Goal: Task Accomplishment & Management: Manage account settings

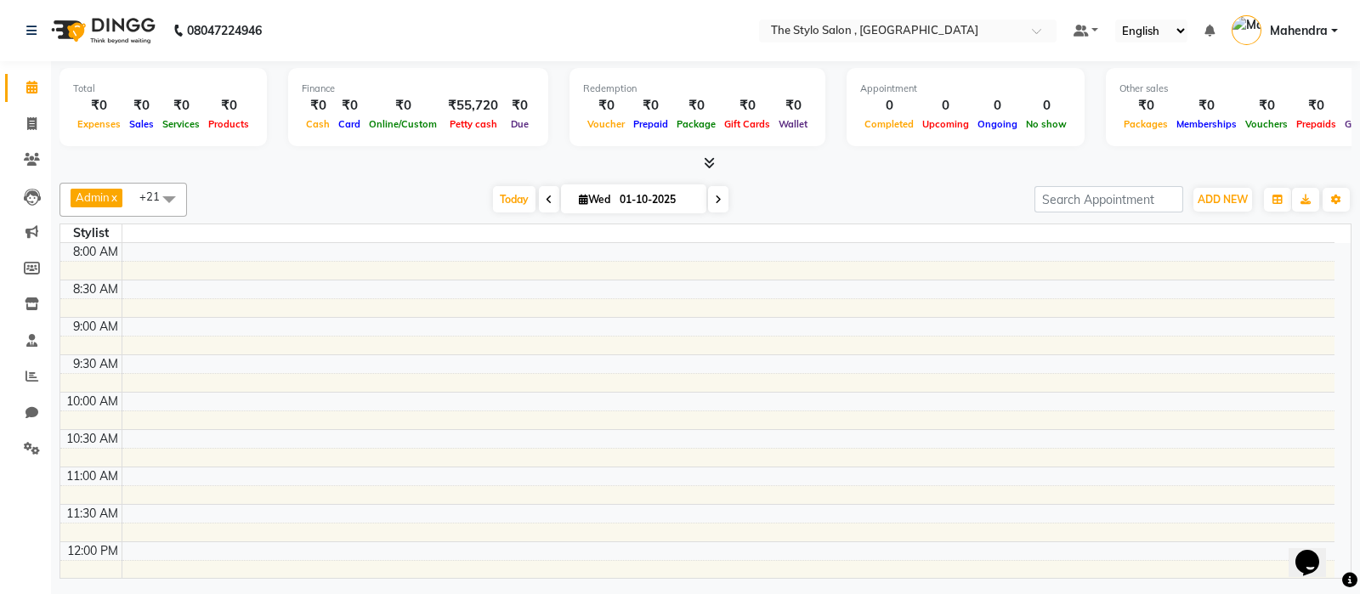
click at [1309, 22] on span "Mahendra" at bounding box center [1299, 31] width 58 height 18
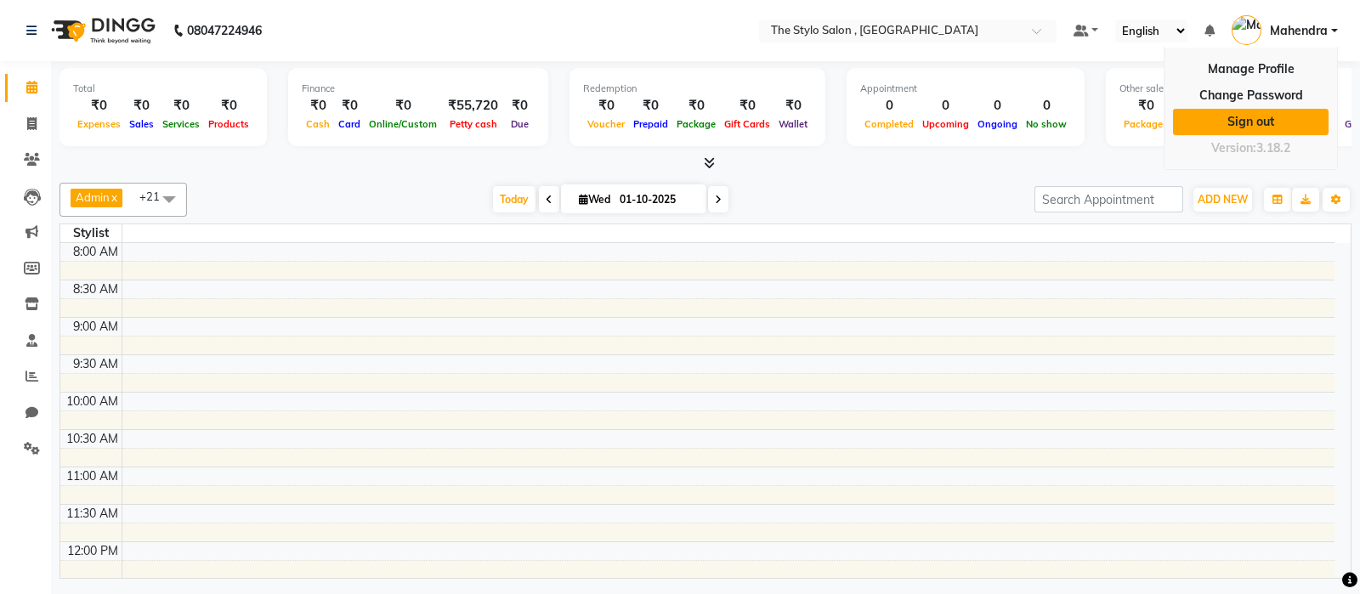
click at [1249, 114] on link "Sign out" at bounding box center [1251, 122] width 156 height 26
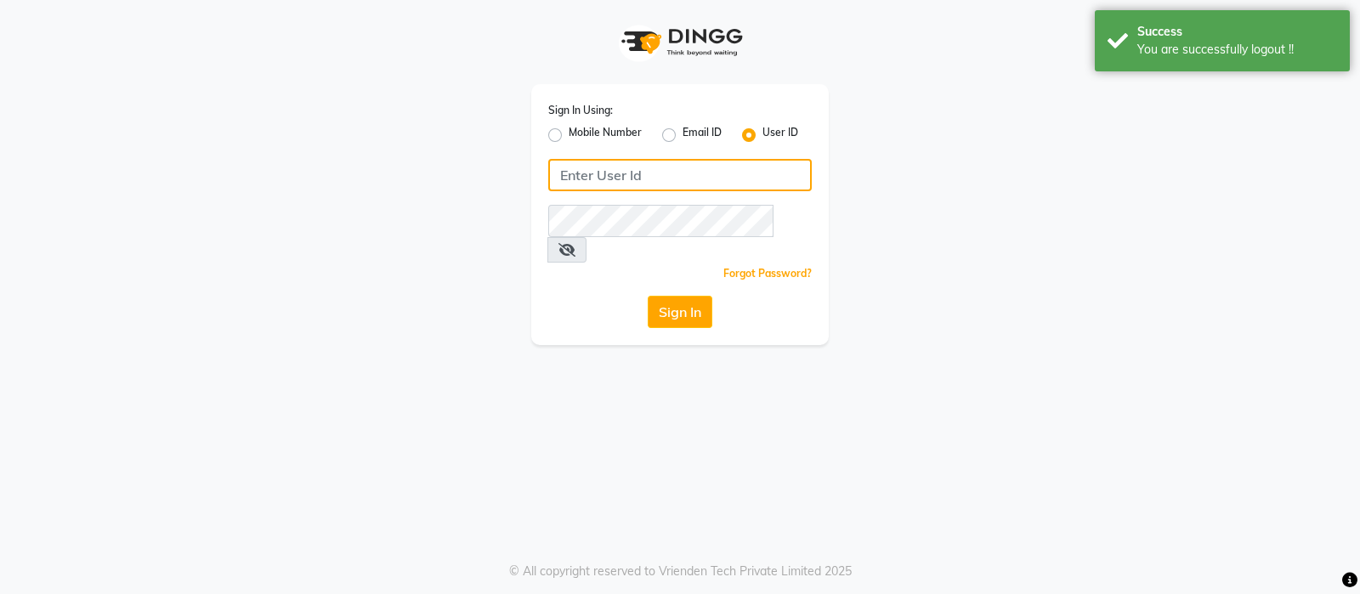
type input "9769017141"
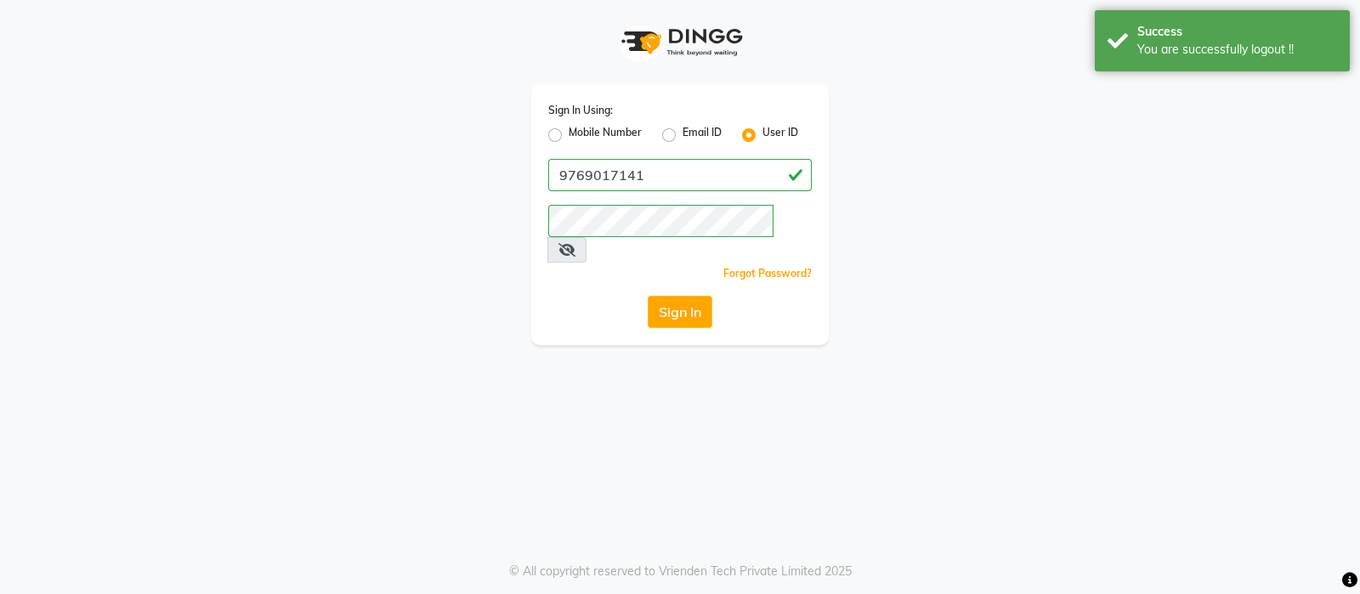
click at [569, 133] on label "Mobile Number" at bounding box center [605, 135] width 73 height 20
click at [569, 133] on input "Mobile Number" at bounding box center [574, 130] width 11 height 11
radio input "true"
radio input "false"
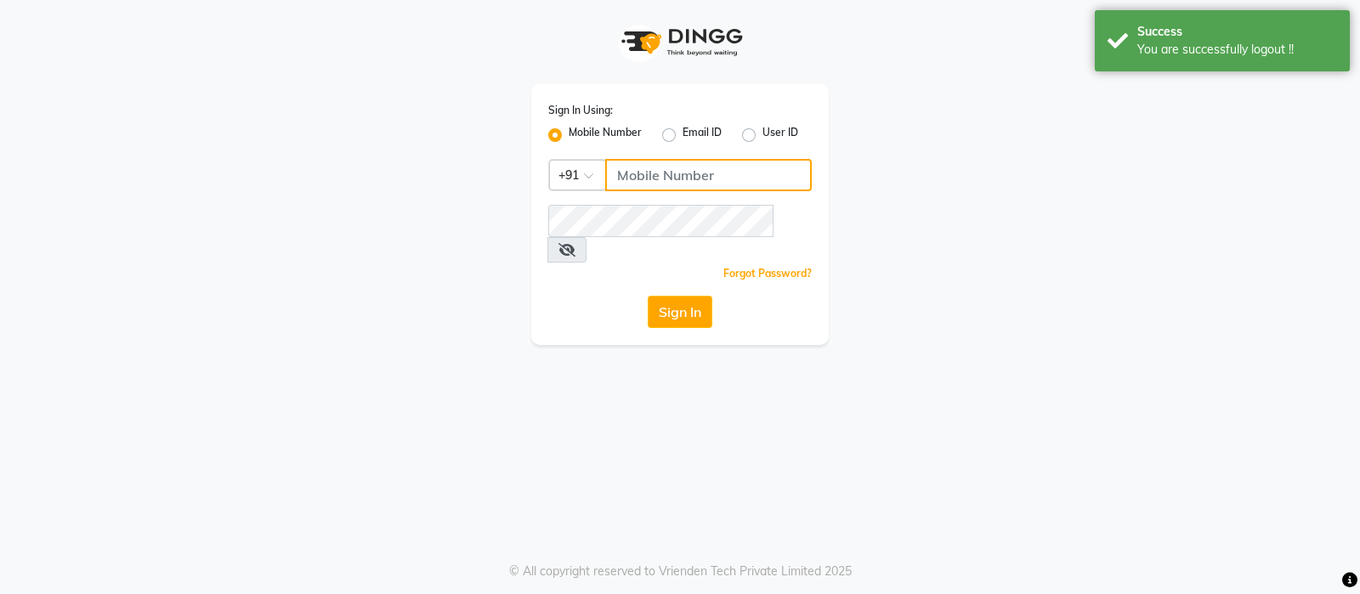
click at [638, 180] on input "Username" at bounding box center [708, 175] width 207 height 32
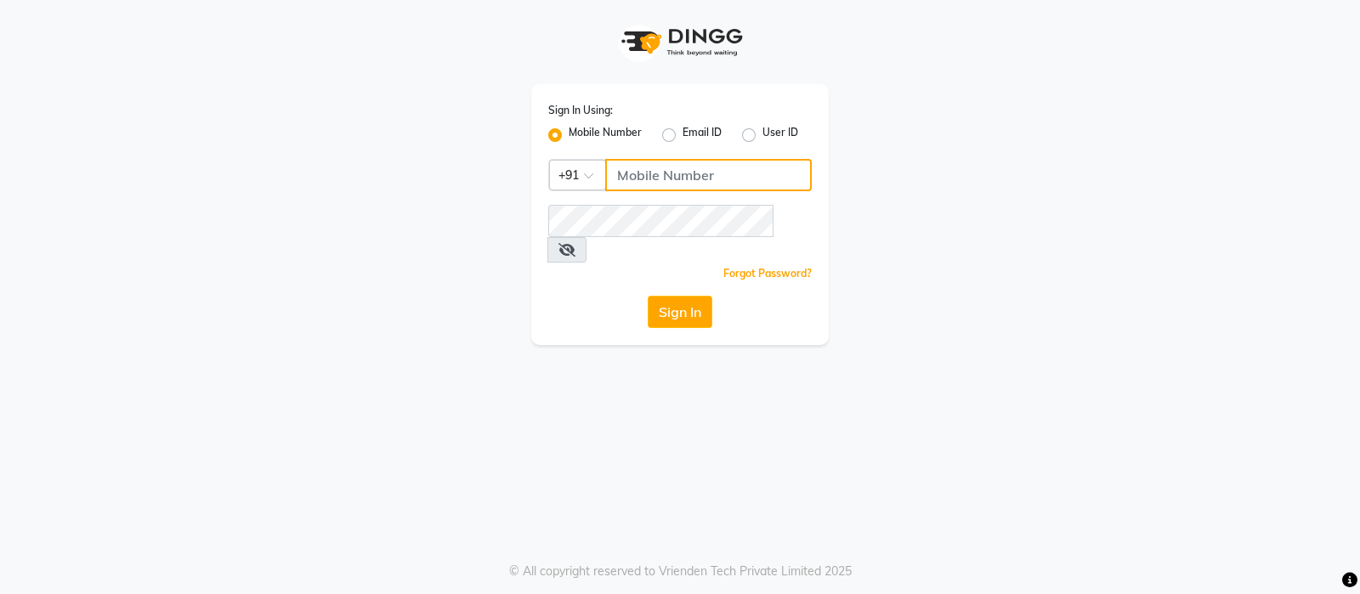
paste input "7087801766"
type input "7087801766"
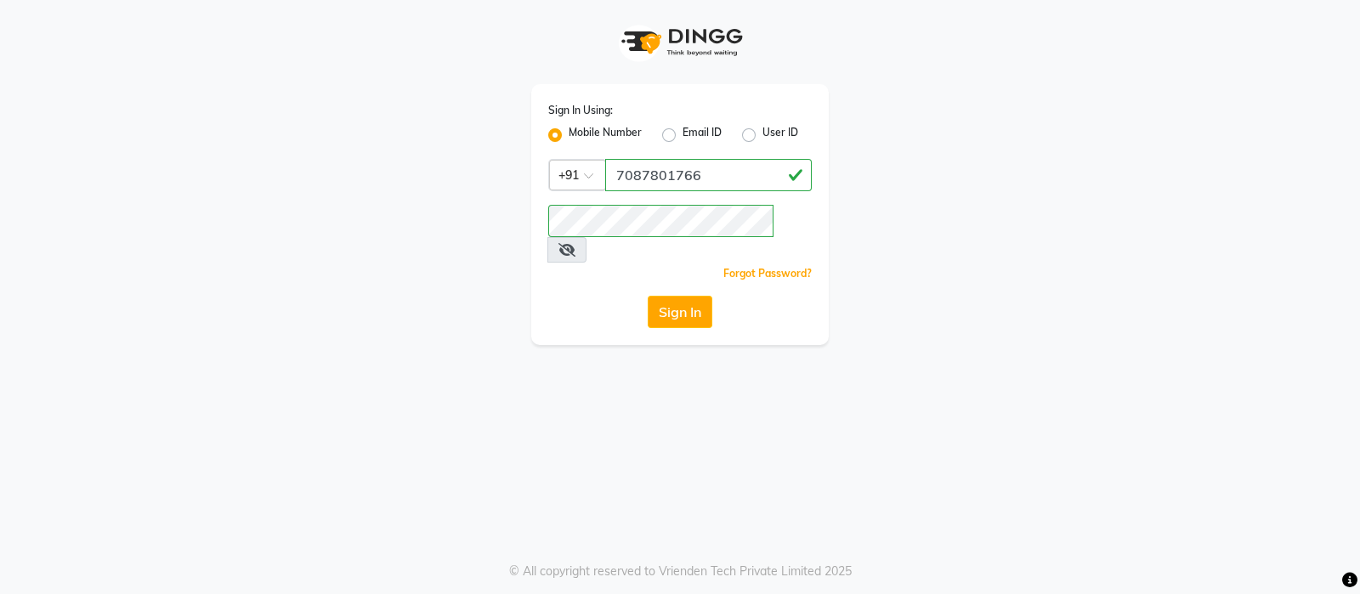
click at [580, 296] on div "Sign In" at bounding box center [679, 312] width 263 height 32
click at [681, 296] on button "Sign In" at bounding box center [680, 312] width 65 height 32
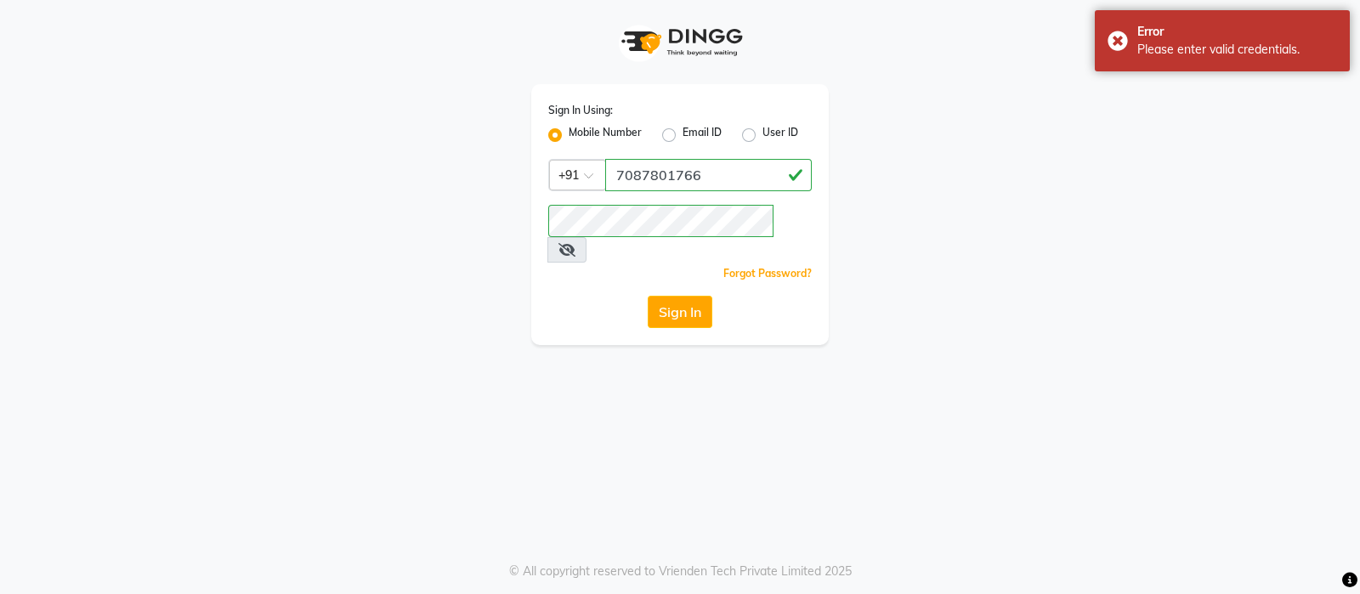
click at [764, 267] on link "Forgot Password?" at bounding box center [767, 273] width 88 height 13
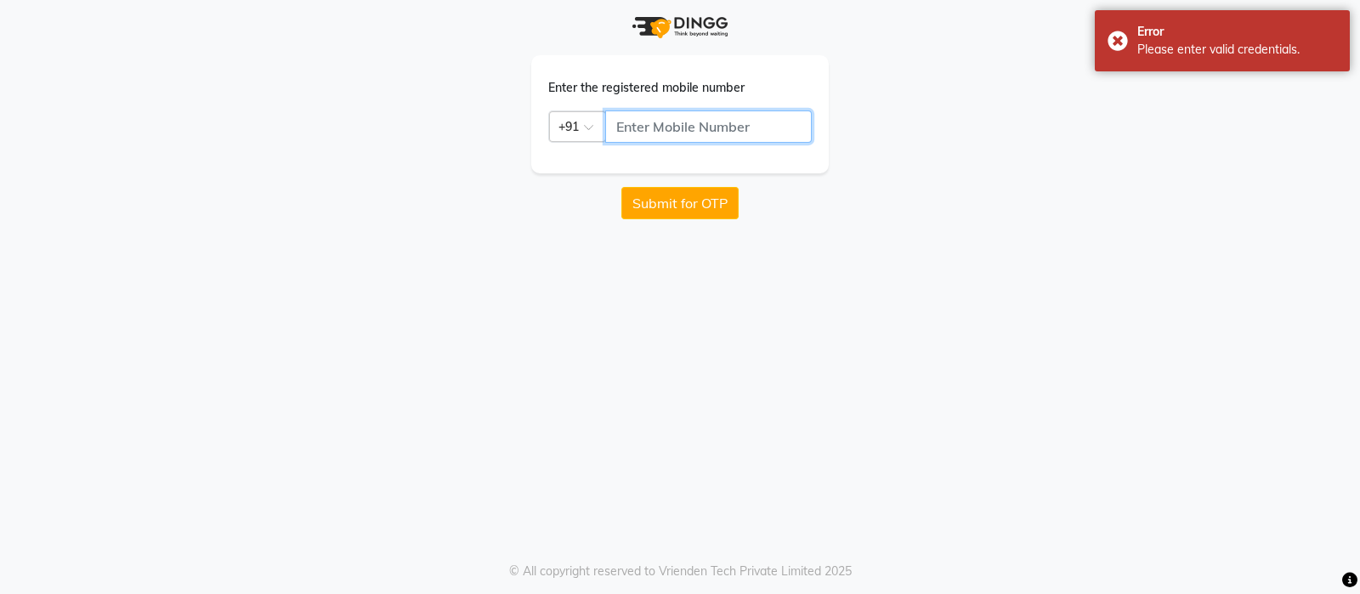
click at [665, 126] on input "text" at bounding box center [708, 126] width 207 height 32
paste input "7087801766"
type input "7087801766"
click at [676, 206] on button "Submit for OTP" at bounding box center [679, 203] width 117 height 32
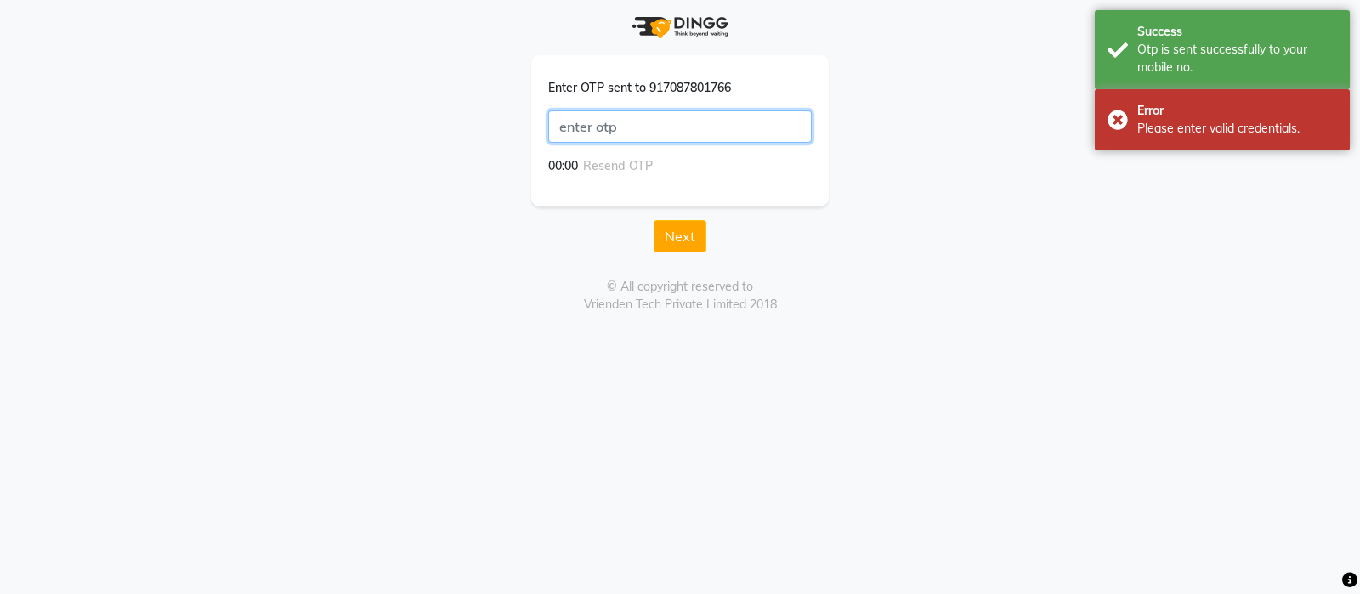
click at [626, 133] on input "text" at bounding box center [679, 126] width 263 height 32
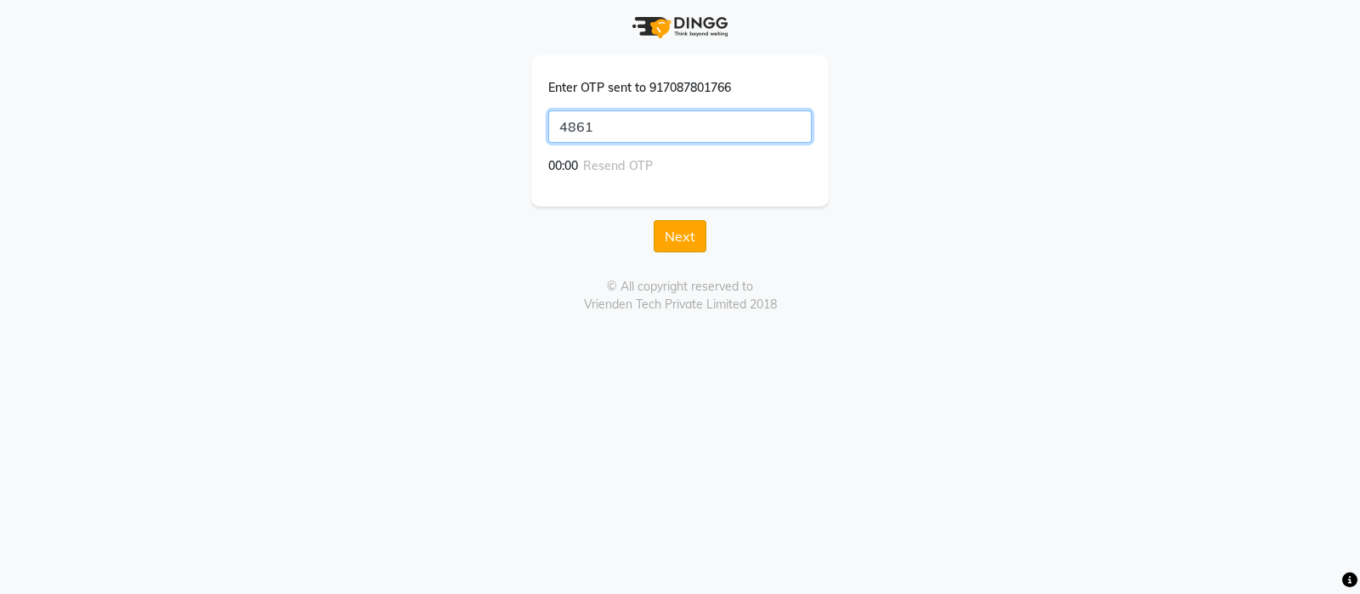
type input "4861"
click at [669, 231] on button "Next" at bounding box center [680, 236] width 53 height 32
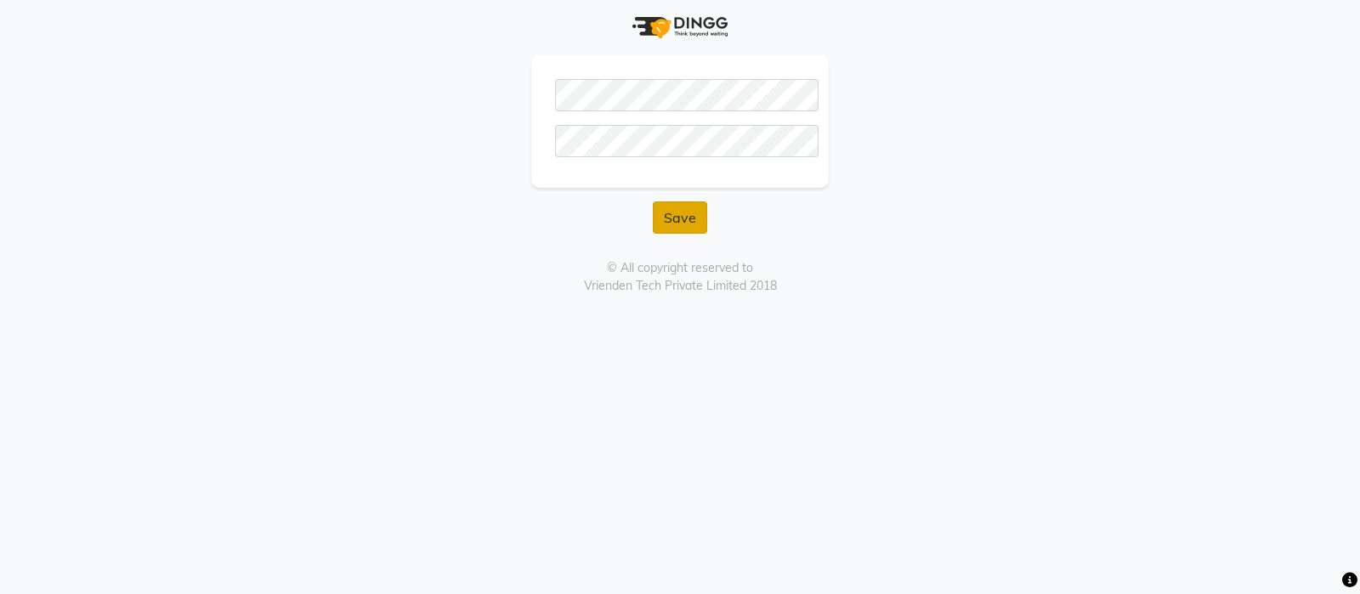
drag, startPoint x: 569, startPoint y: 197, endPoint x: 682, endPoint y: 214, distance: 114.3
click at [682, 214] on form "Save" at bounding box center [679, 144] width 297 height 178
click at [682, 214] on button "Save" at bounding box center [680, 217] width 54 height 32
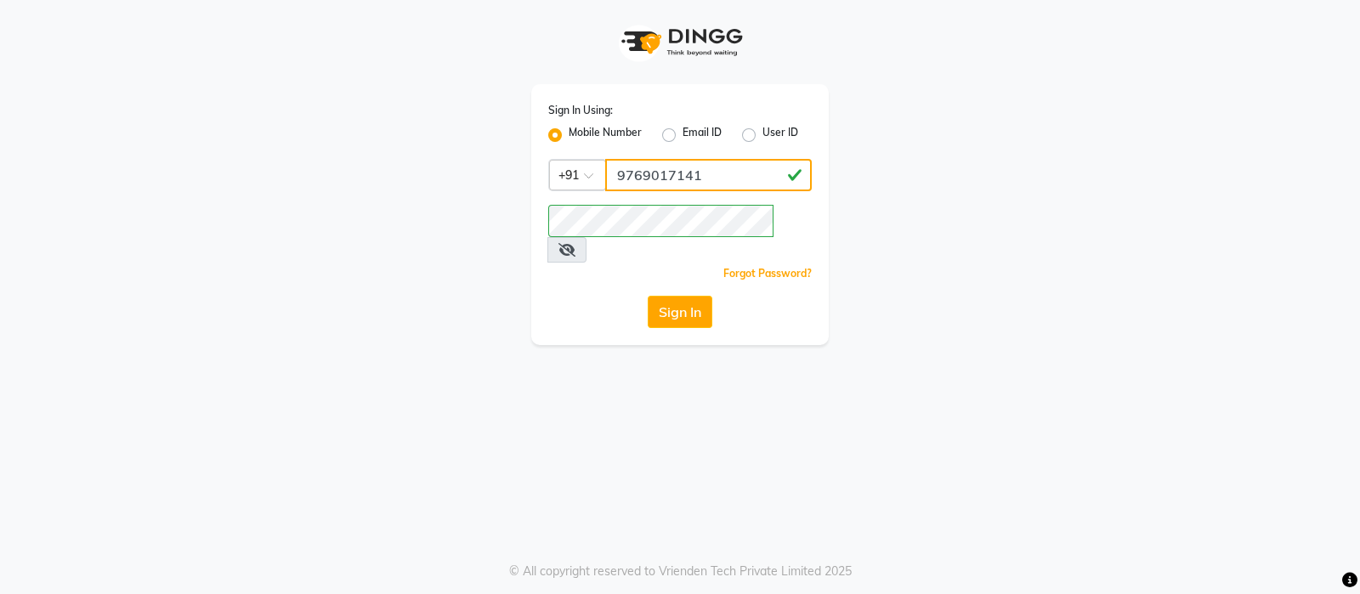
click at [646, 174] on input "9769017141" at bounding box center [708, 175] width 207 height 32
paste input "7087801766"
type input "7087801766"
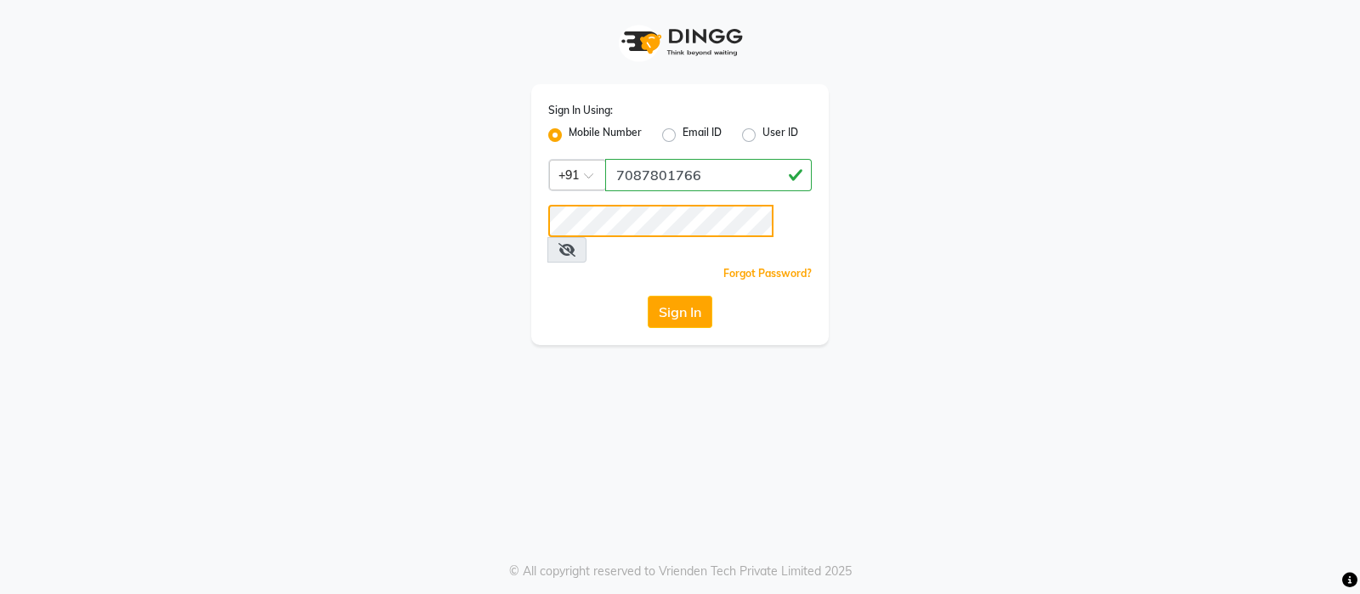
click at [648, 296] on button "Sign In" at bounding box center [680, 312] width 65 height 32
